Goal: Find contact information: Find contact information

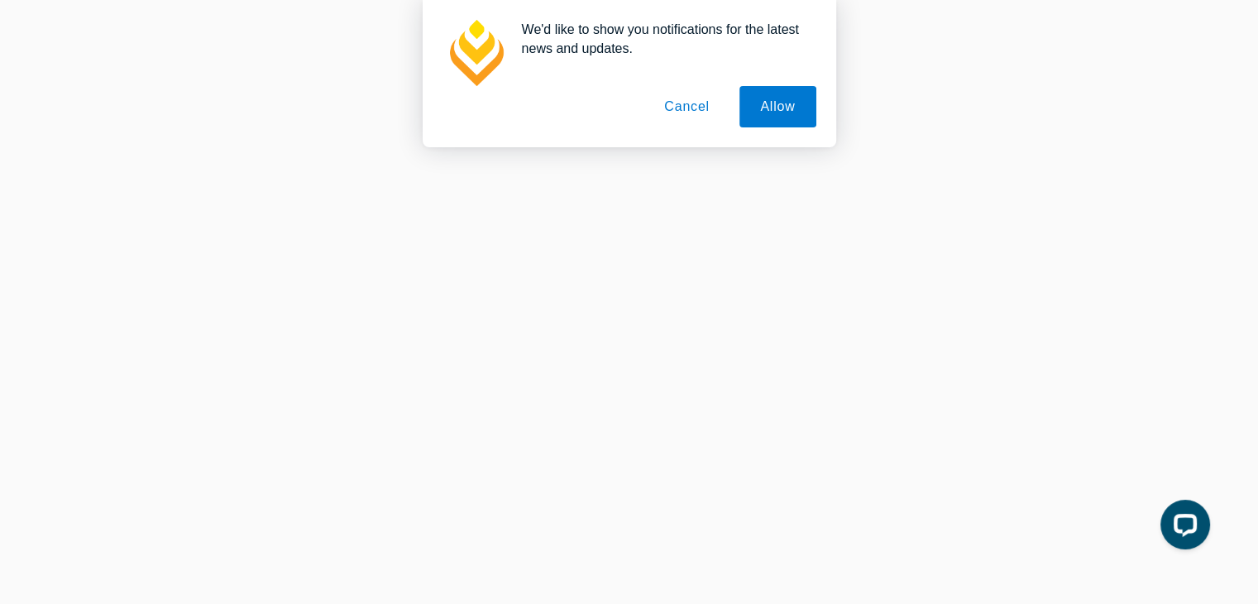
scroll to position [2641, 0]
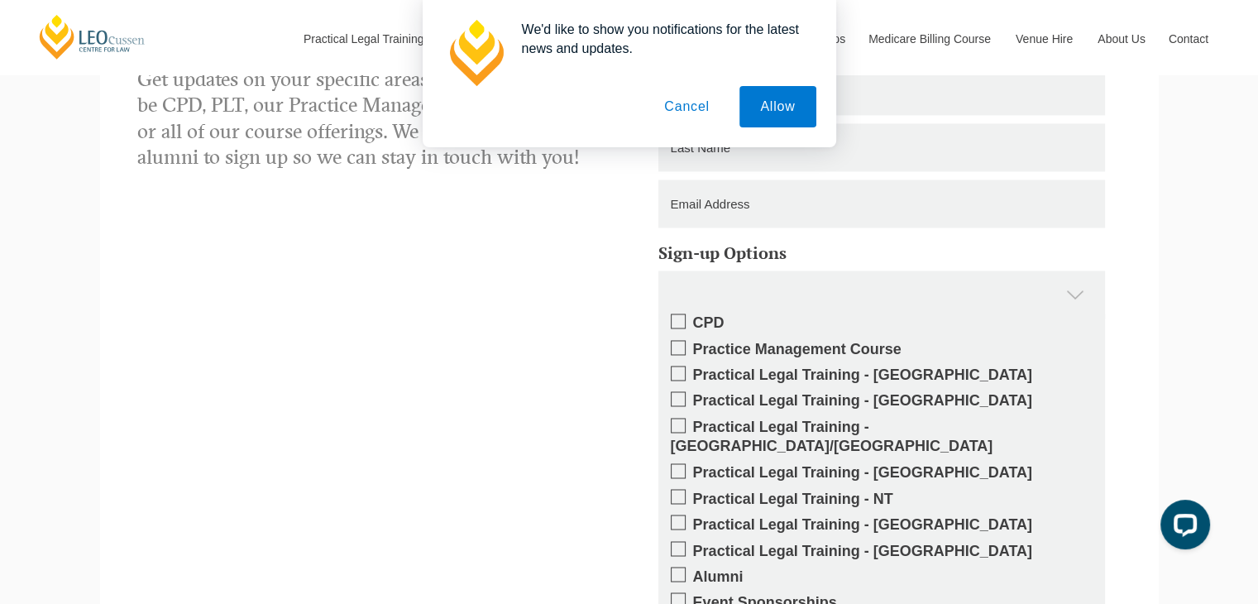
click at [707, 107] on button "Cancel" at bounding box center [686, 106] width 87 height 41
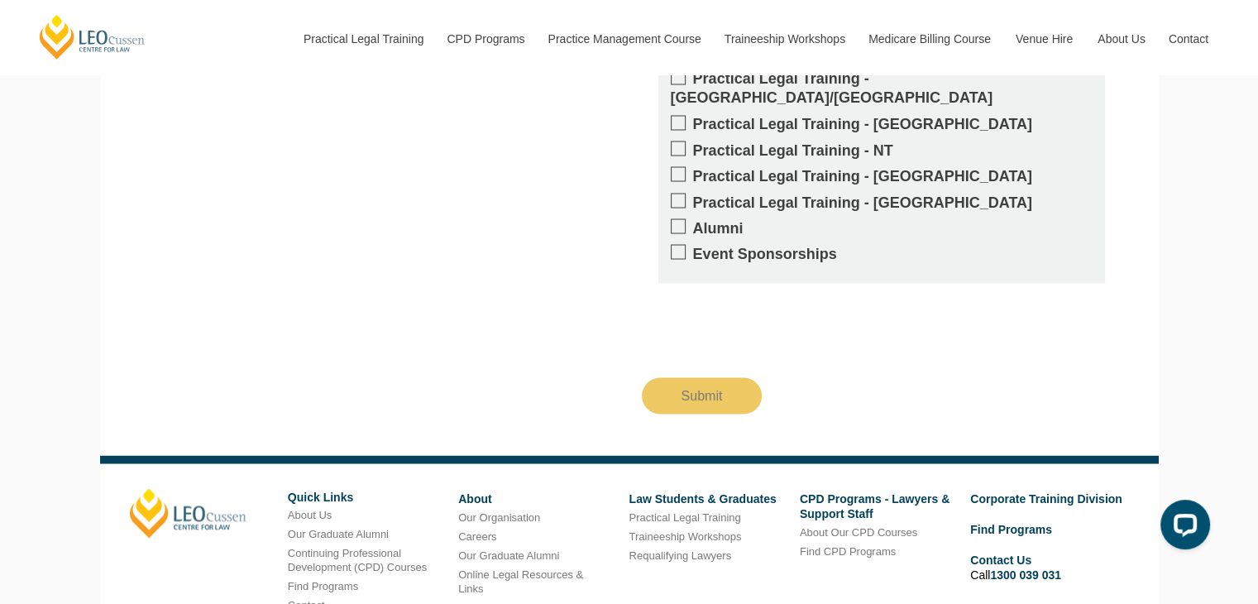
scroll to position [3138, 0]
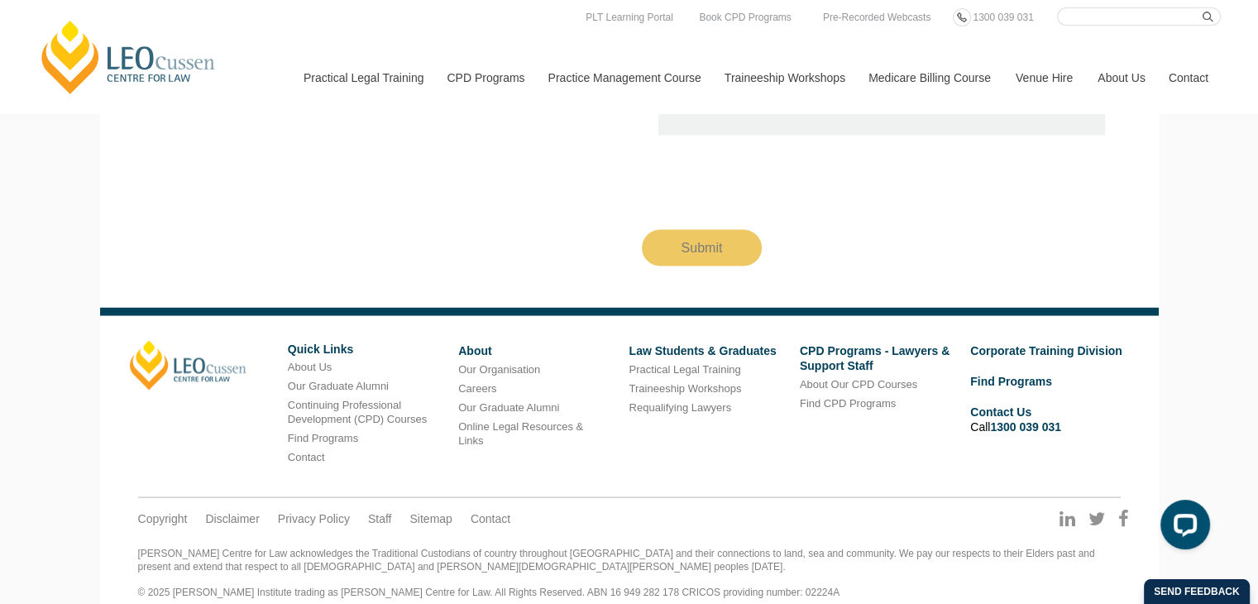
click at [1184, 75] on link "Contact" at bounding box center [1188, 77] width 65 height 71
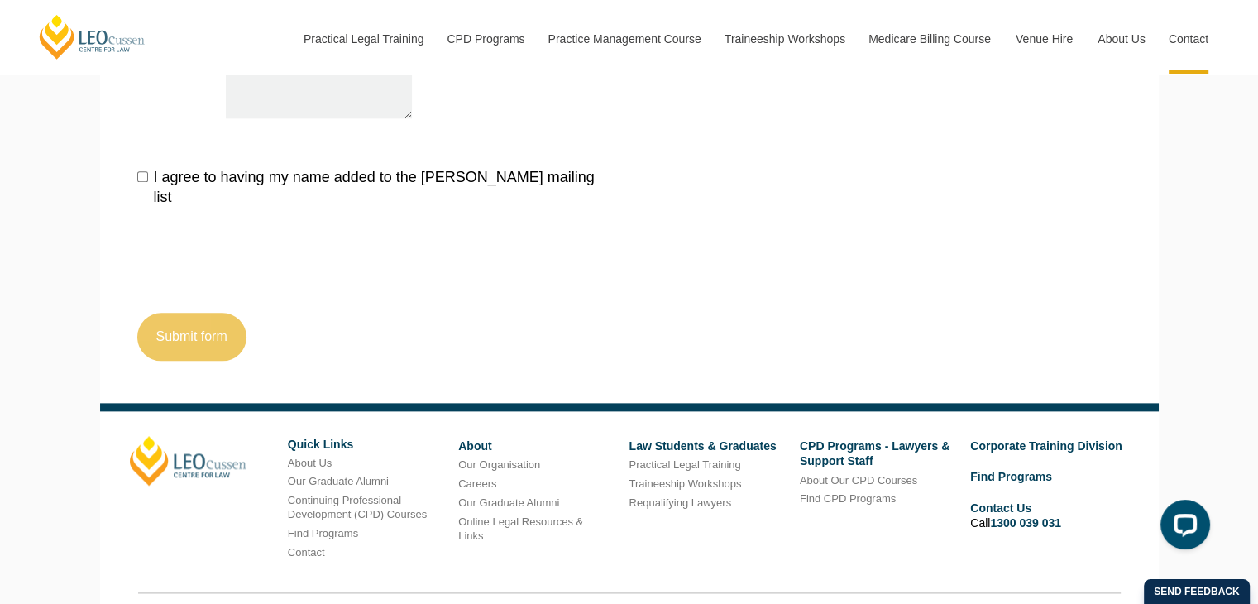
scroll to position [2019, 0]
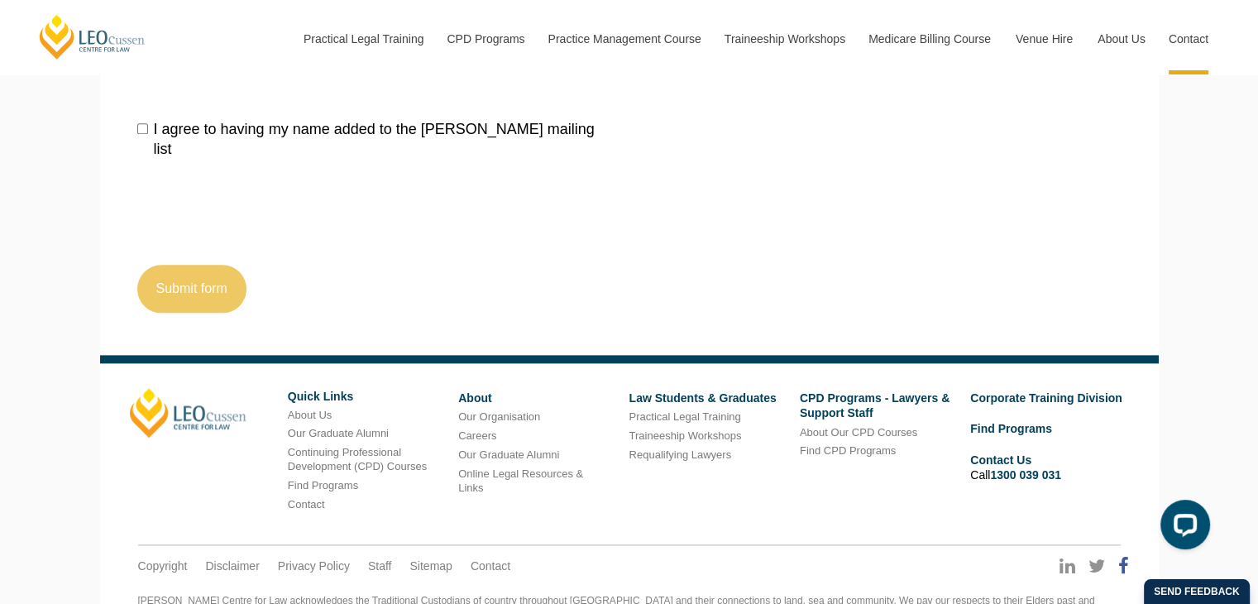
click at [1118, 557] on icon at bounding box center [1123, 566] width 11 height 18
